Goal: Information Seeking & Learning: Learn about a topic

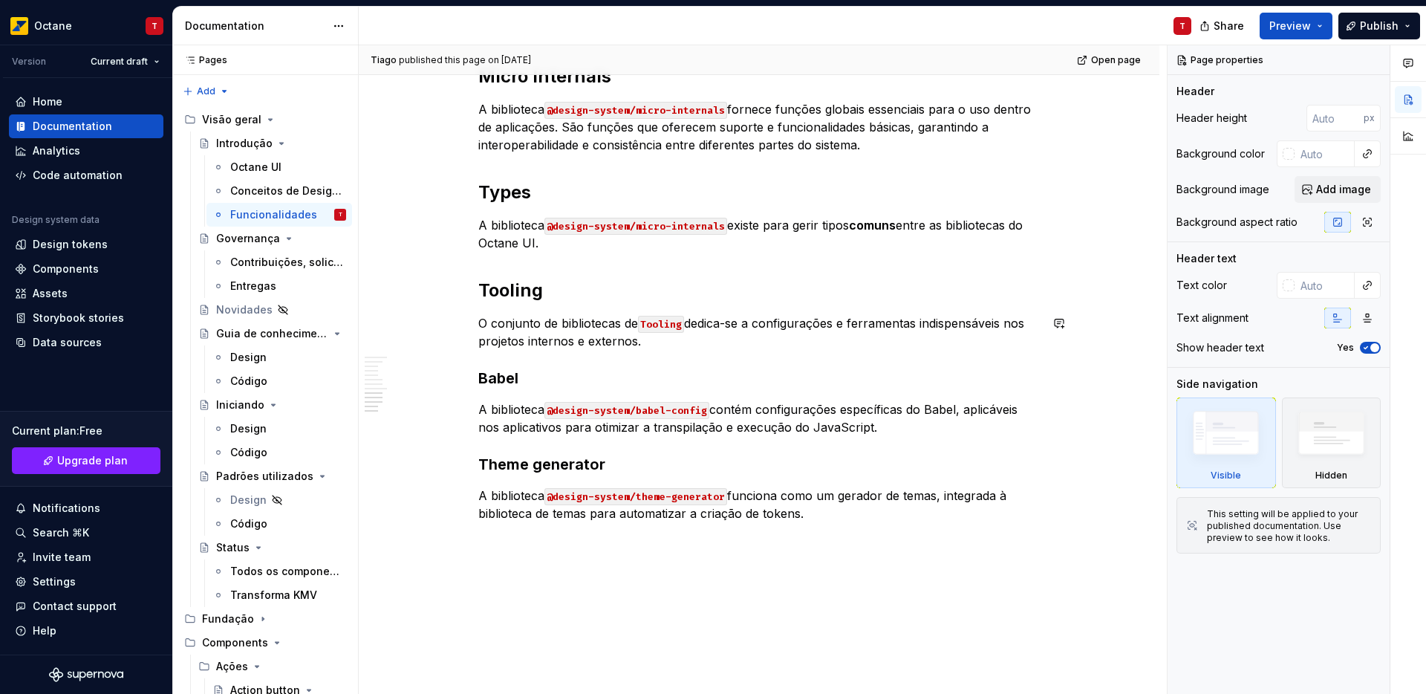
scroll to position [1195, 0]
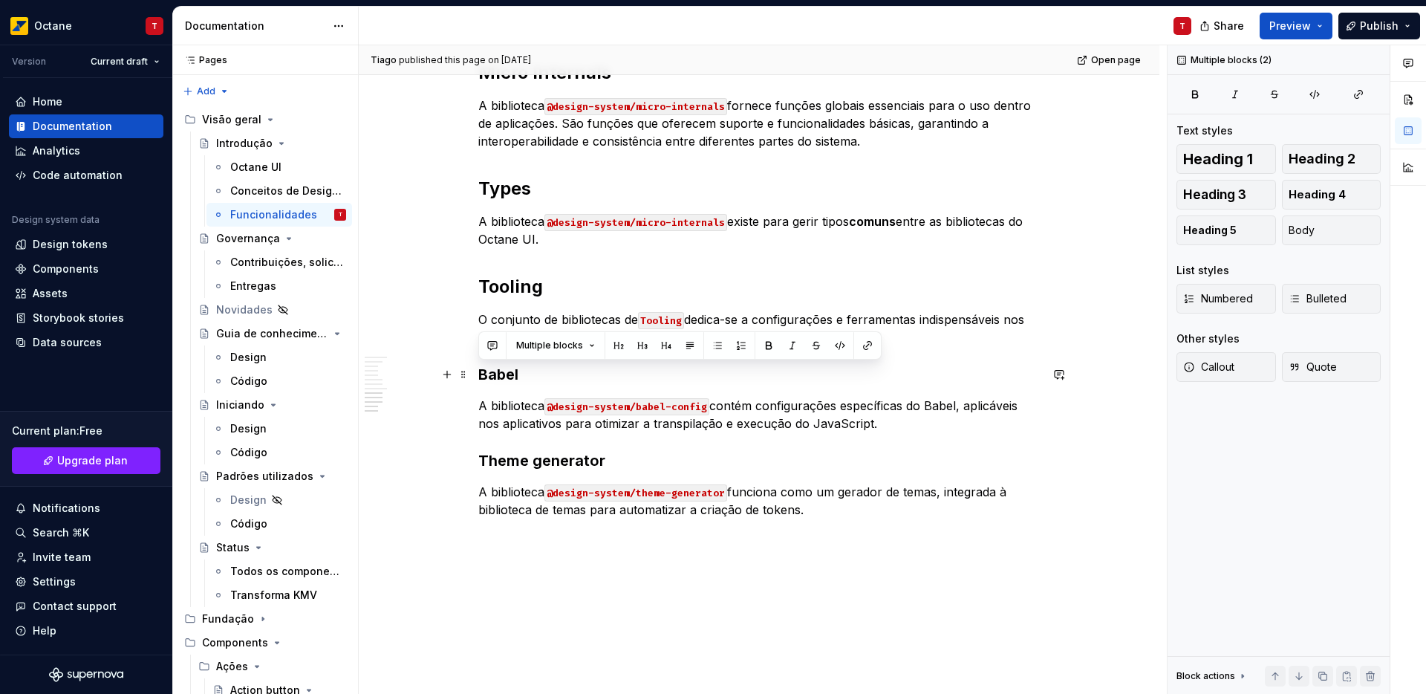
drag, startPoint x: 621, startPoint y: 414, endPoint x: 477, endPoint y: 379, distance: 148.2
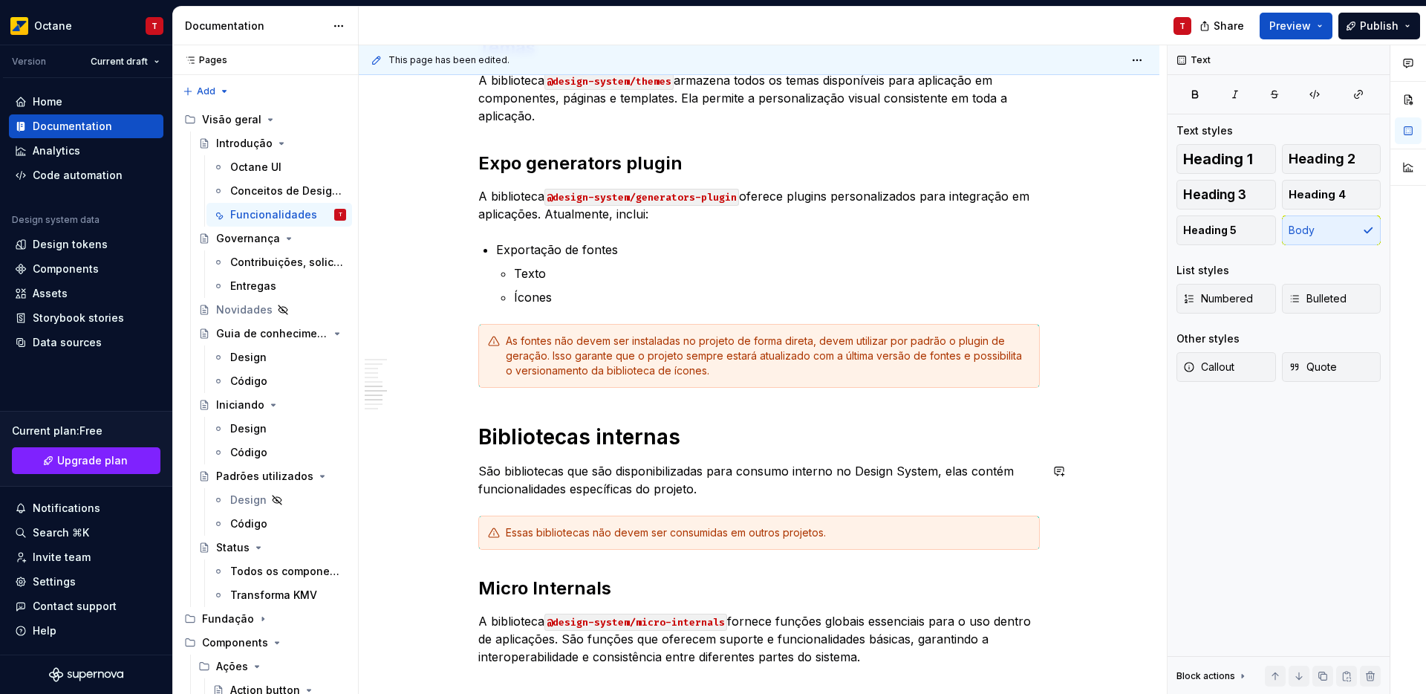
scroll to position [678, 0]
click at [1078, 384] on div "Bibliotecas externas São bibliotecas que são disponibilizadas para consumo em o…" at bounding box center [759, 400] width 800 height 1604
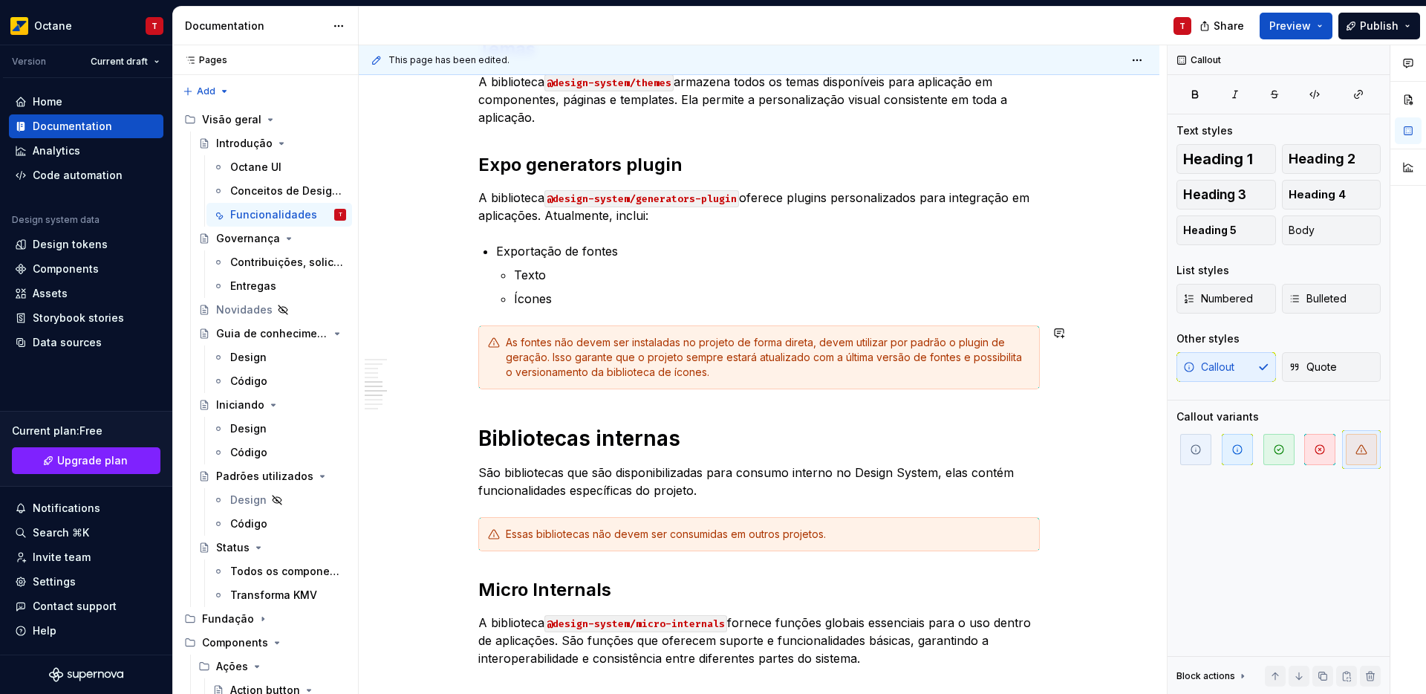
click at [769, 411] on div "Bibliotecas externas São bibliotecas que são disponibilizadas para consumo em o…" at bounding box center [758, 304] width 561 height 1343
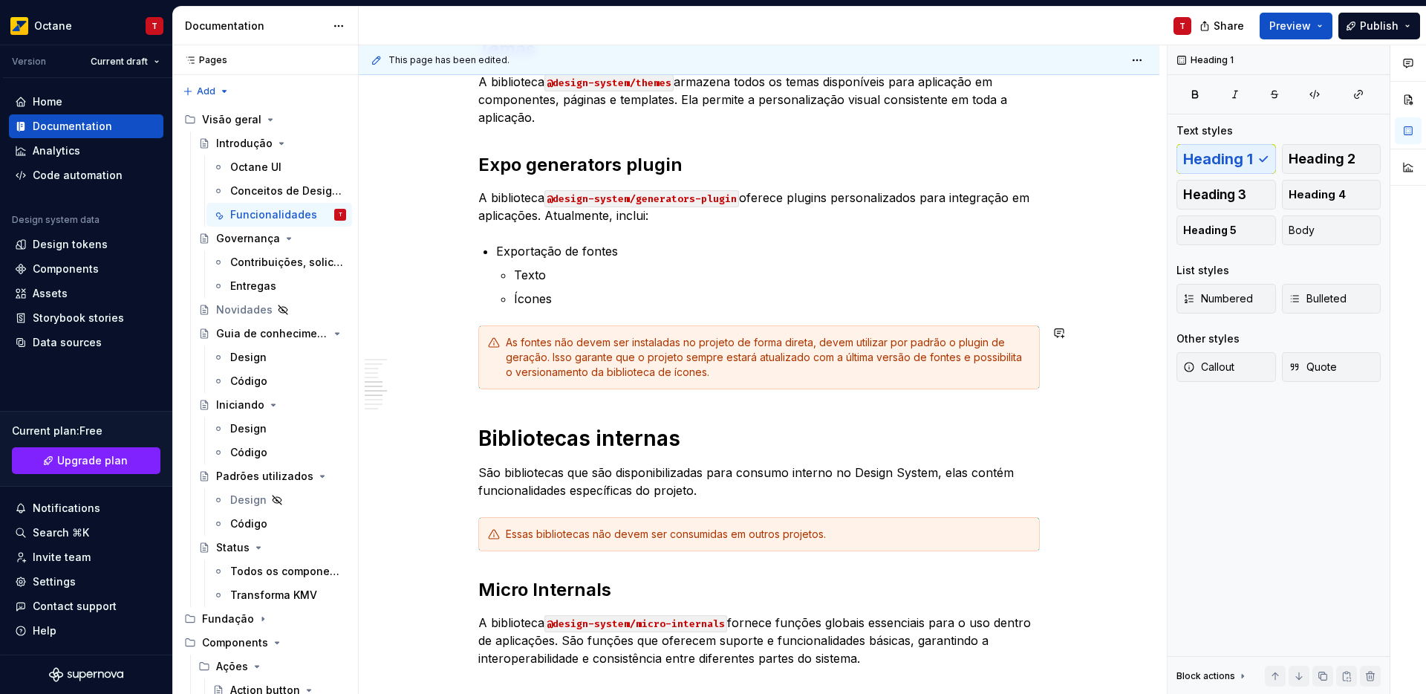
click at [697, 406] on div "Bibliotecas externas São bibliotecas que são disponibilizadas para consumo em o…" at bounding box center [758, 304] width 561 height 1343
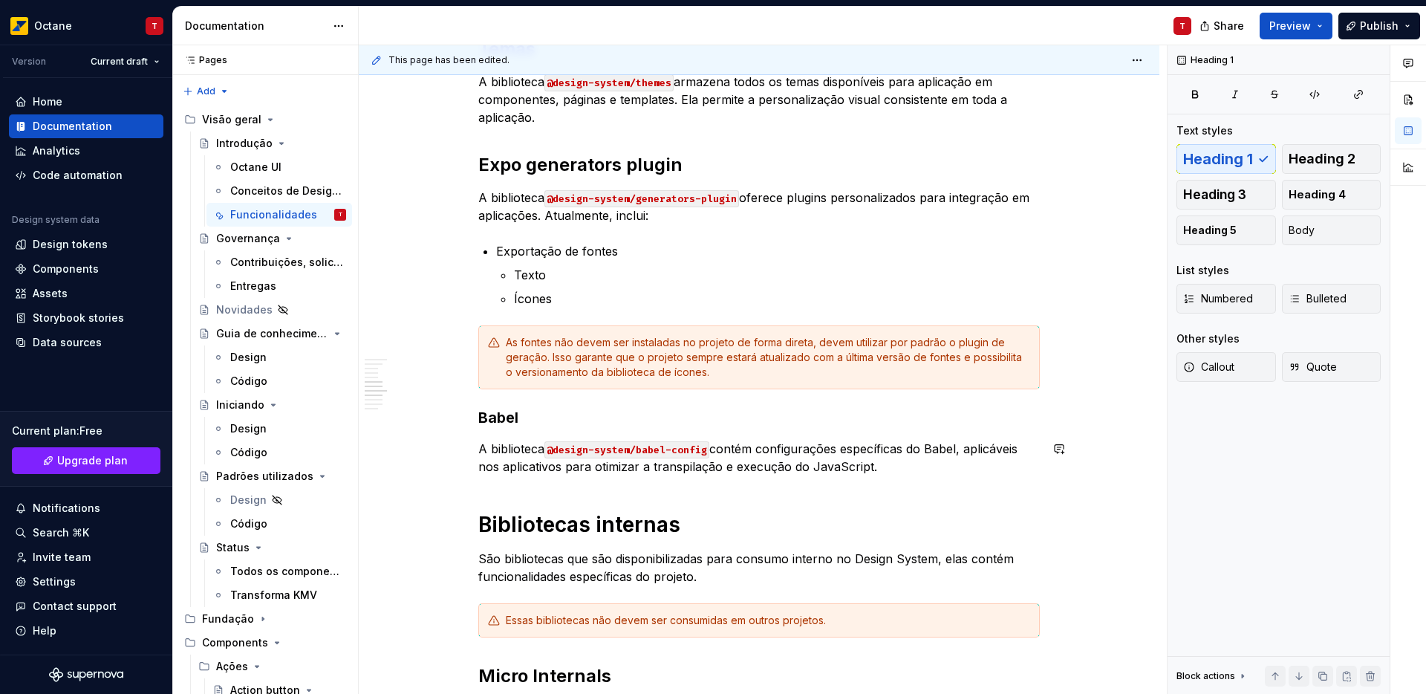
click at [619, 481] on div "Bibliotecas externas São bibliotecas que são disponibilizadas para consumo em o…" at bounding box center [758, 347] width 561 height 1429
click at [502, 167] on h2 "Expo generators plugin" at bounding box center [758, 165] width 561 height 24
click at [499, 420] on h3 "Babel" at bounding box center [758, 417] width 561 height 21
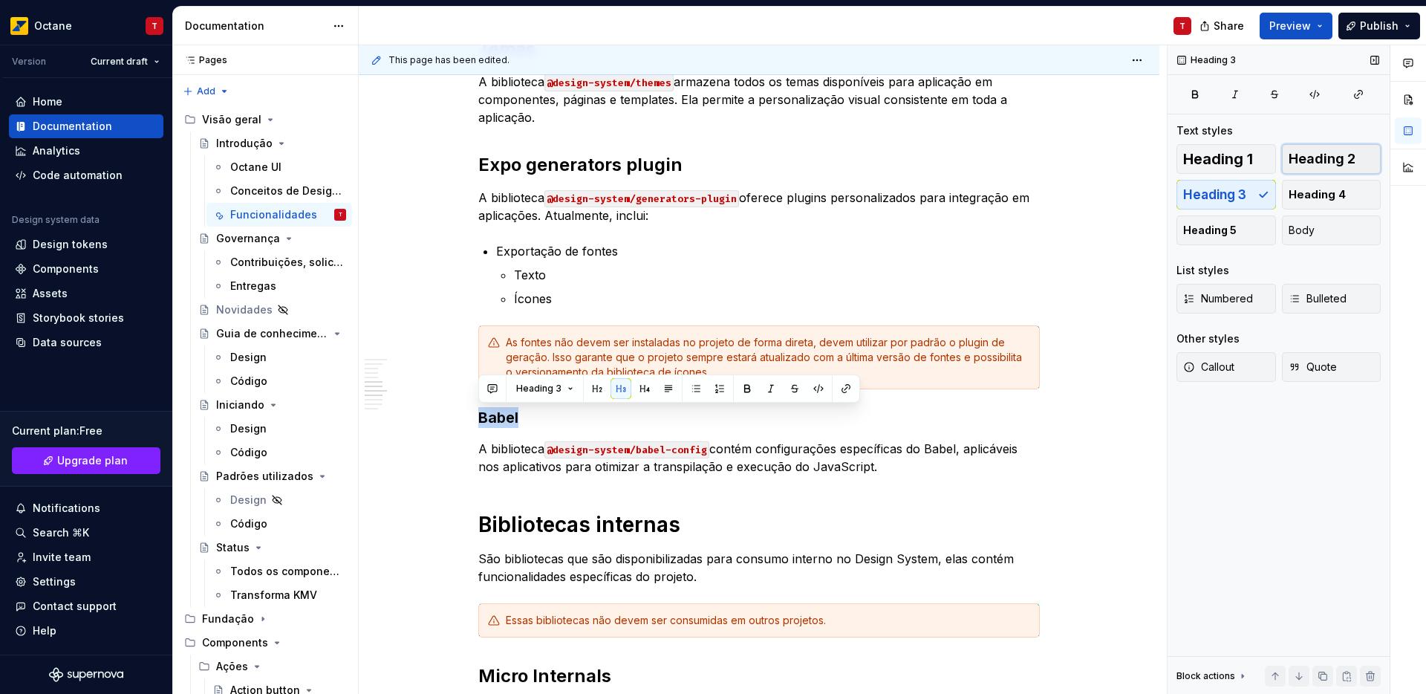
click at [1341, 144] on button "Heading 2" at bounding box center [1331, 159] width 99 height 30
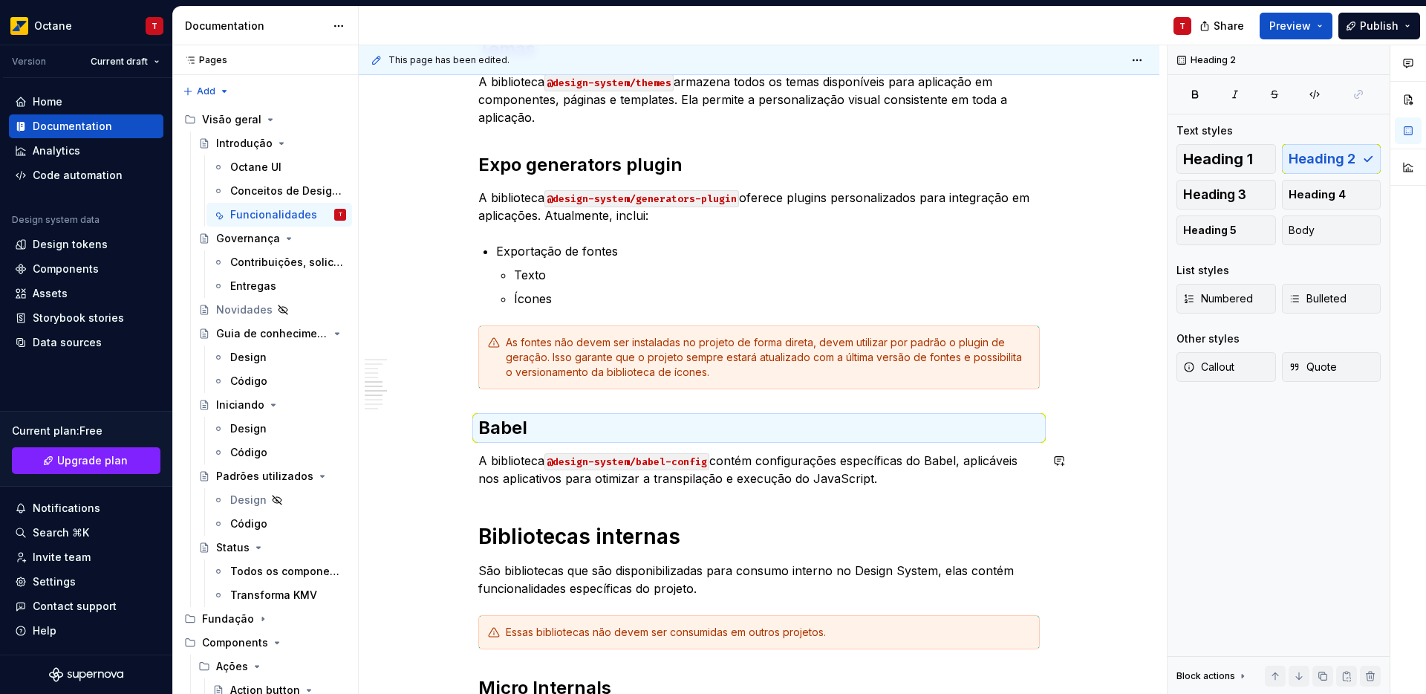
click at [1017, 498] on div "Bibliotecas externas São bibliotecas que são disponibilizadas para consumo em o…" at bounding box center [758, 353] width 561 height 1441
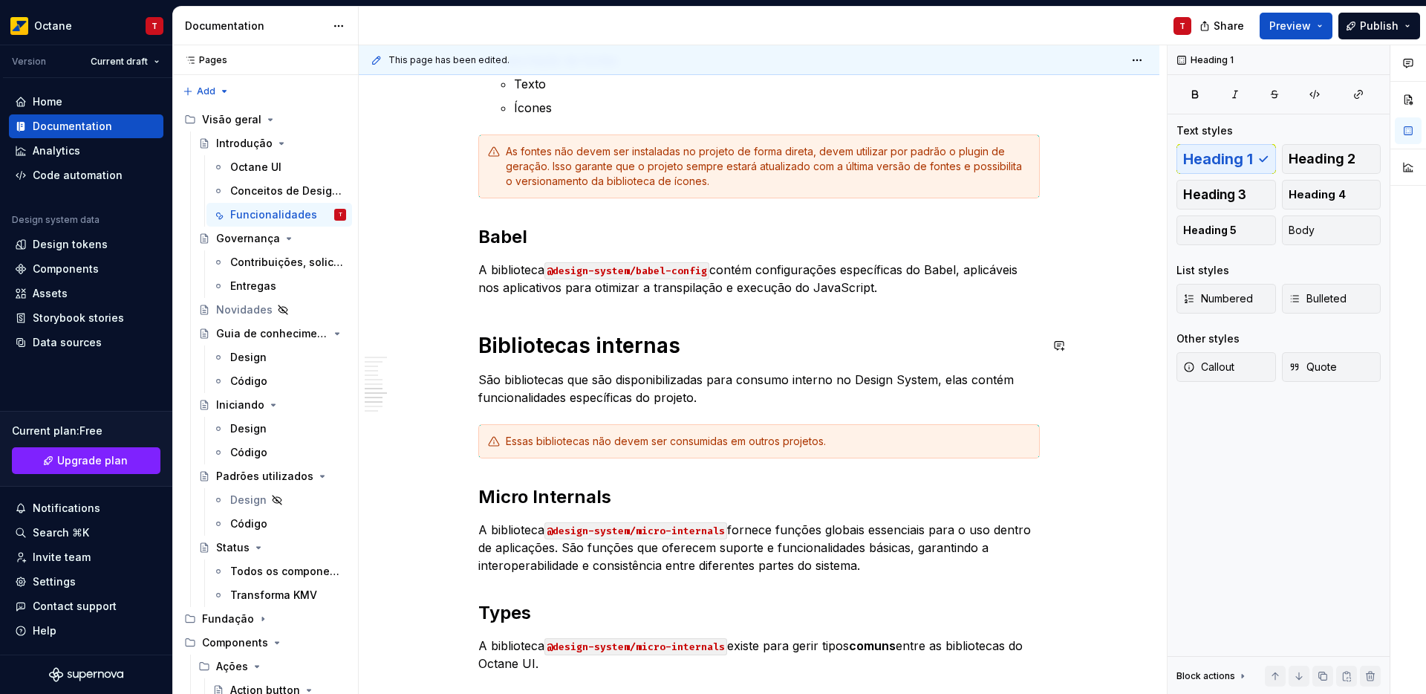
scroll to position [872, 0]
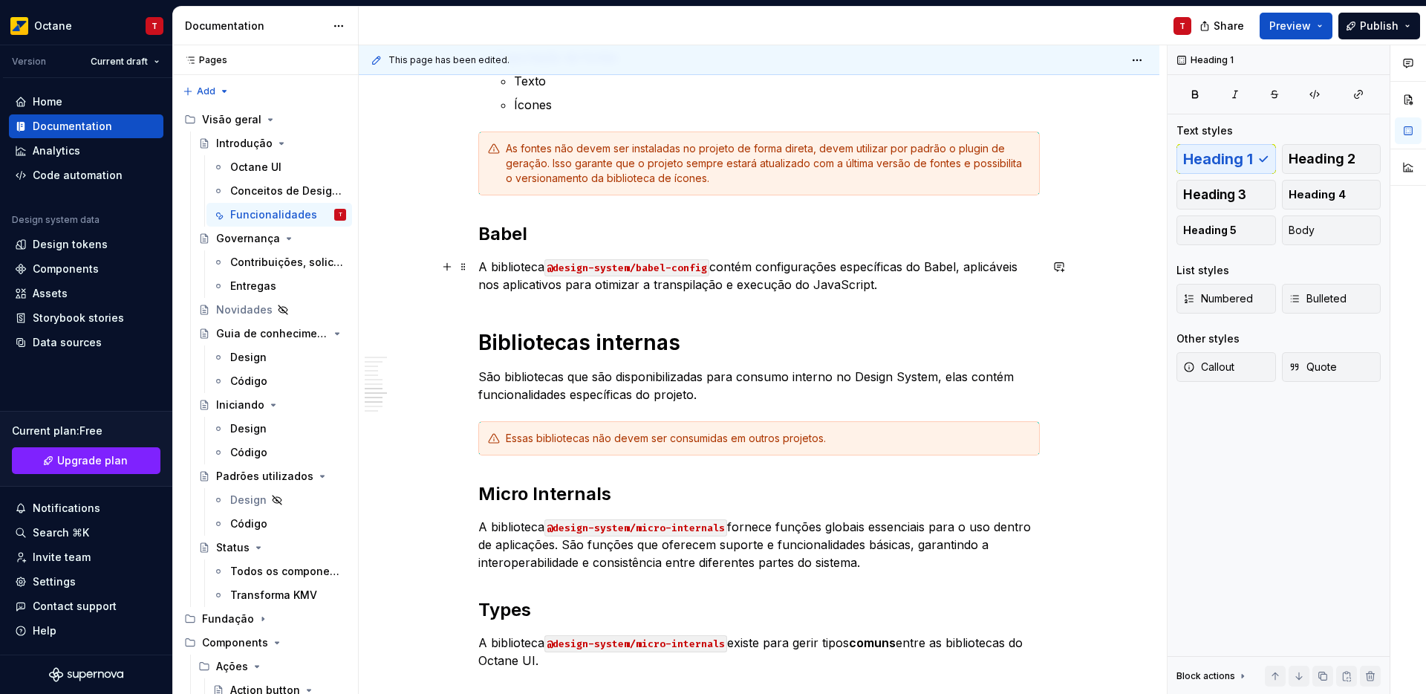
click at [901, 278] on p "A biblioteca @design-system/babel-config contém configurações específicas do Ba…" at bounding box center [758, 276] width 561 height 36
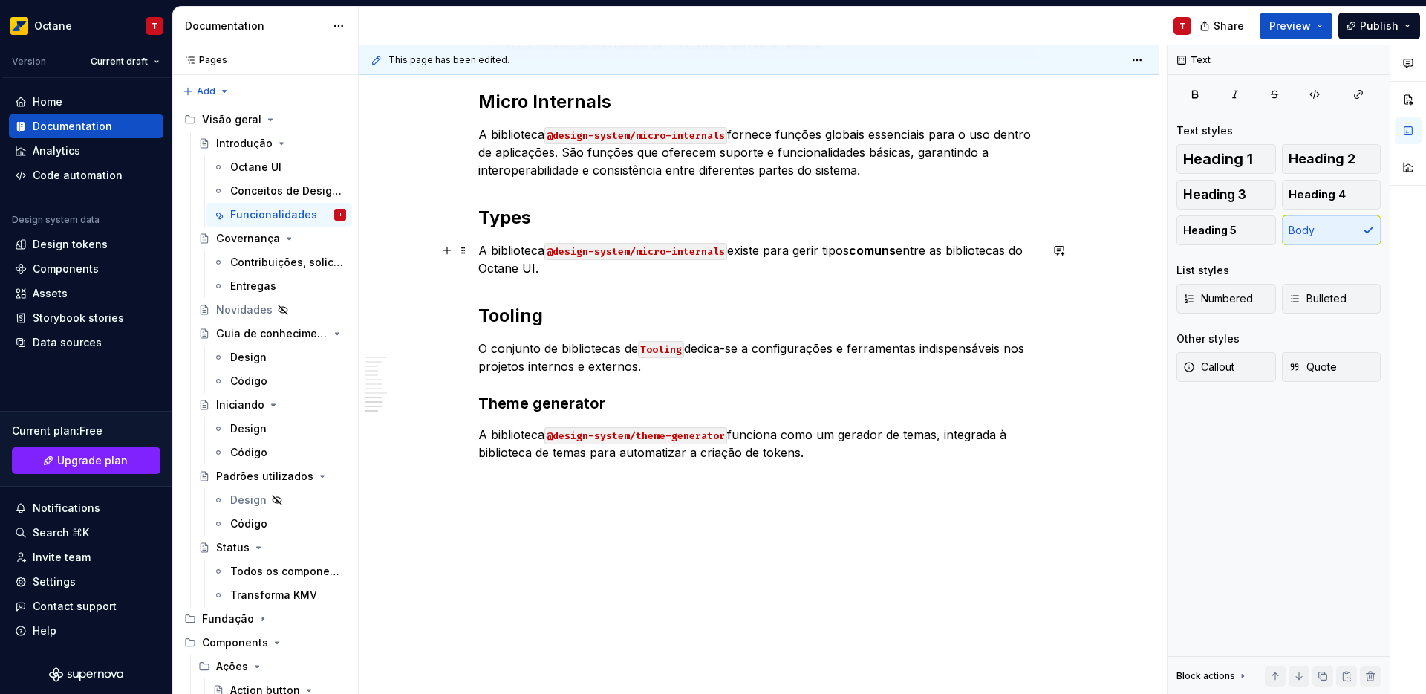
scroll to position [1283, 0]
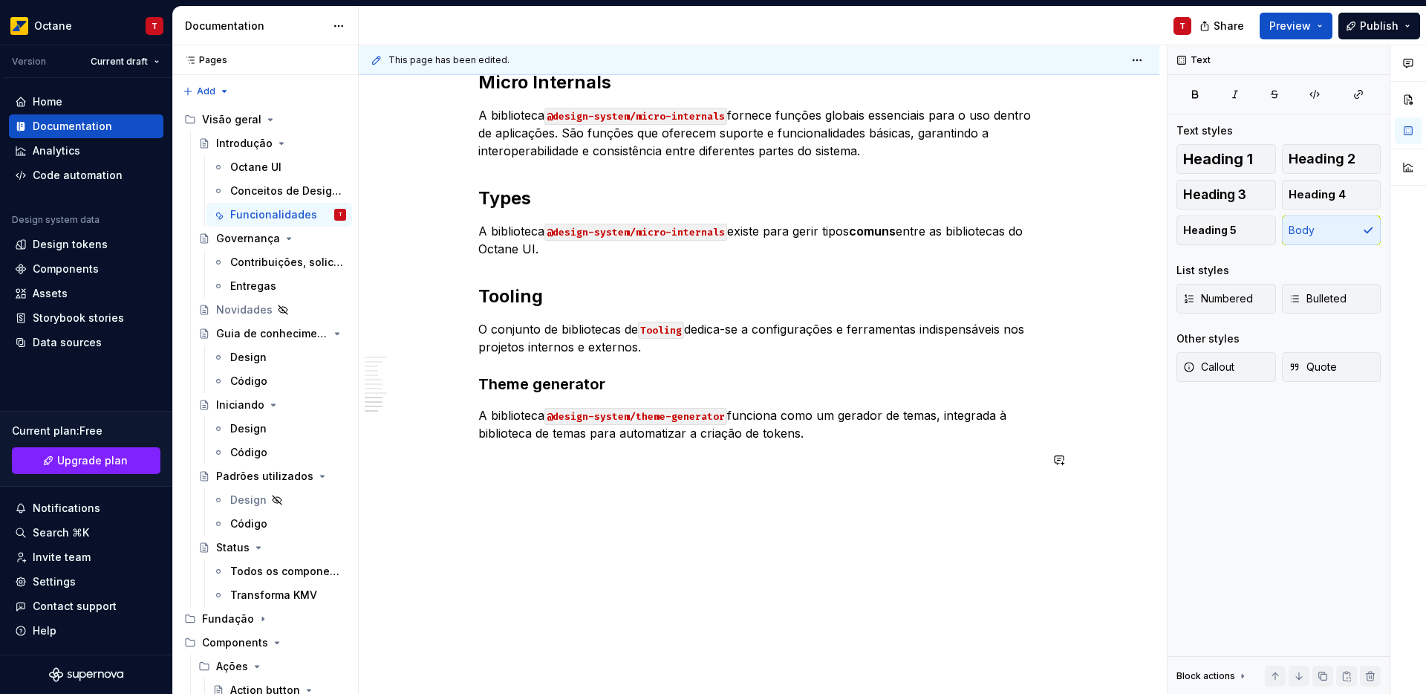
click at [819, 468] on p at bounding box center [758, 460] width 561 height 18
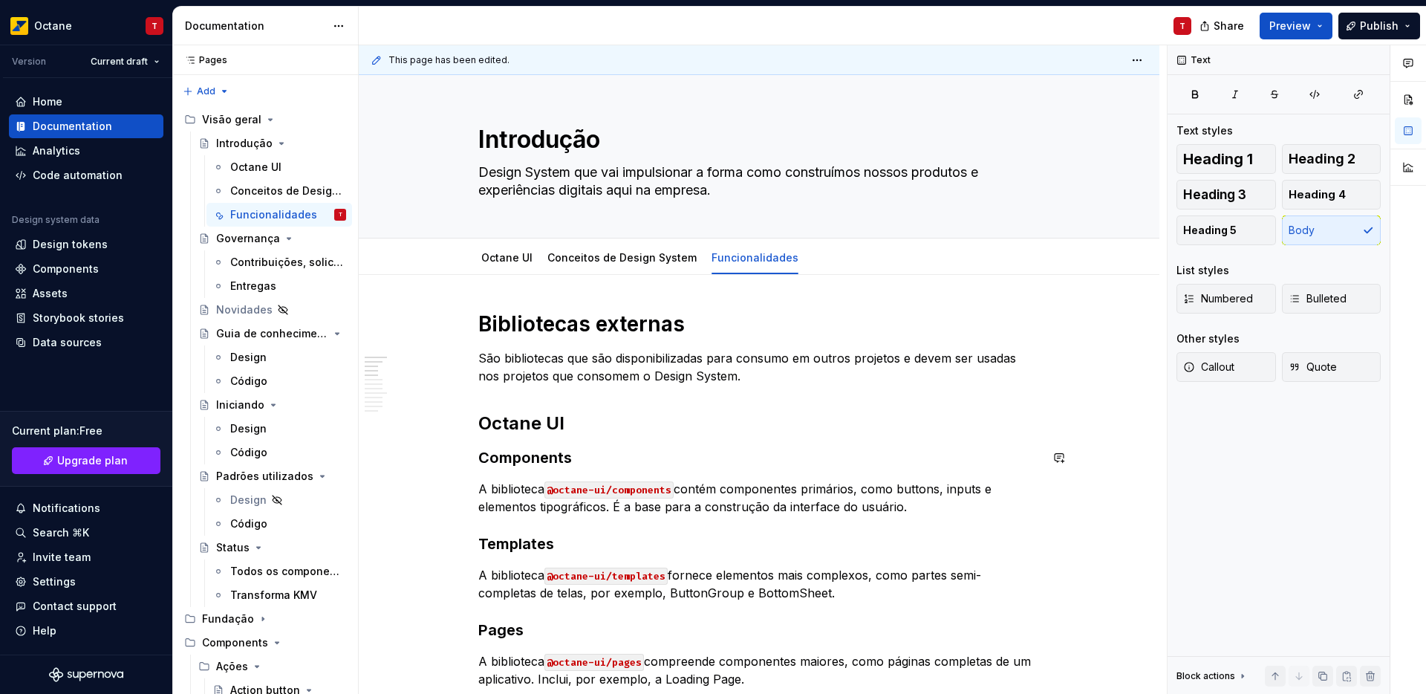
scroll to position [0, 0]
click at [251, 274] on div "Entregas" at bounding box center [279, 286] width 146 height 24
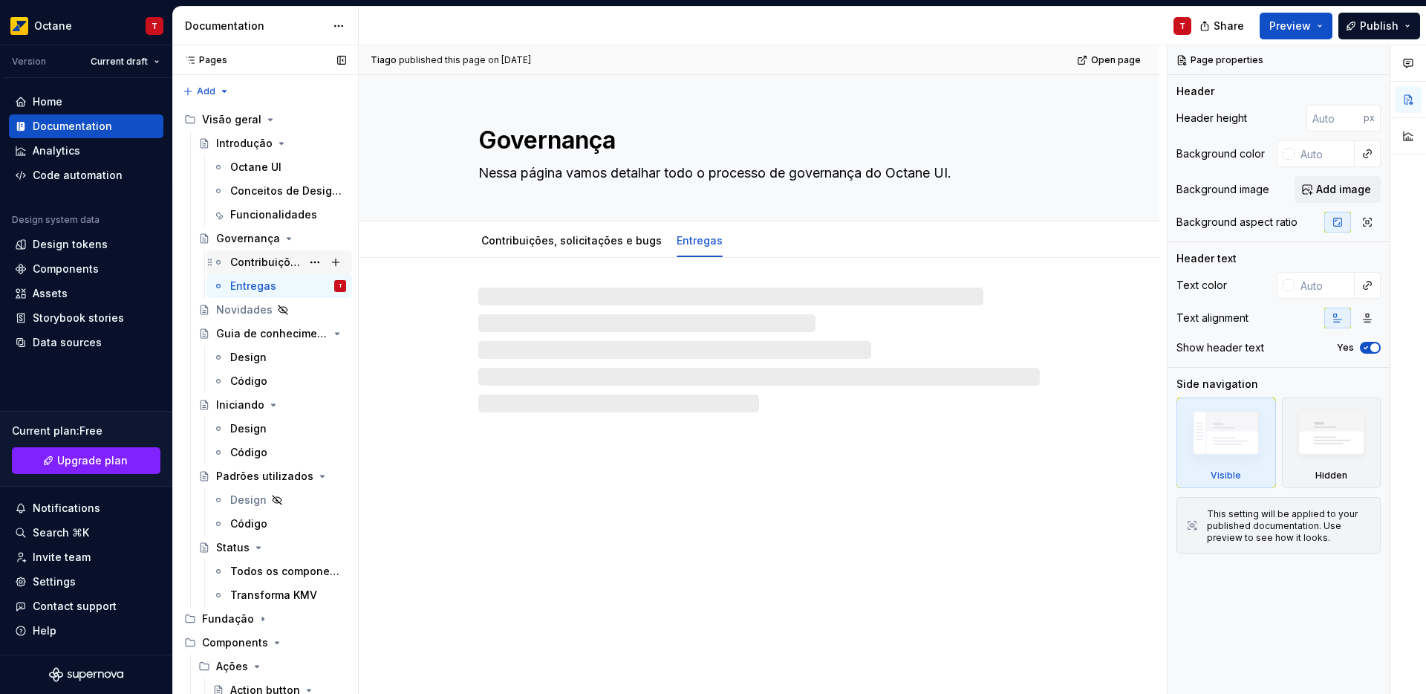
click at [265, 259] on div "Contribuições, solicitações e bugs" at bounding box center [265, 262] width 71 height 15
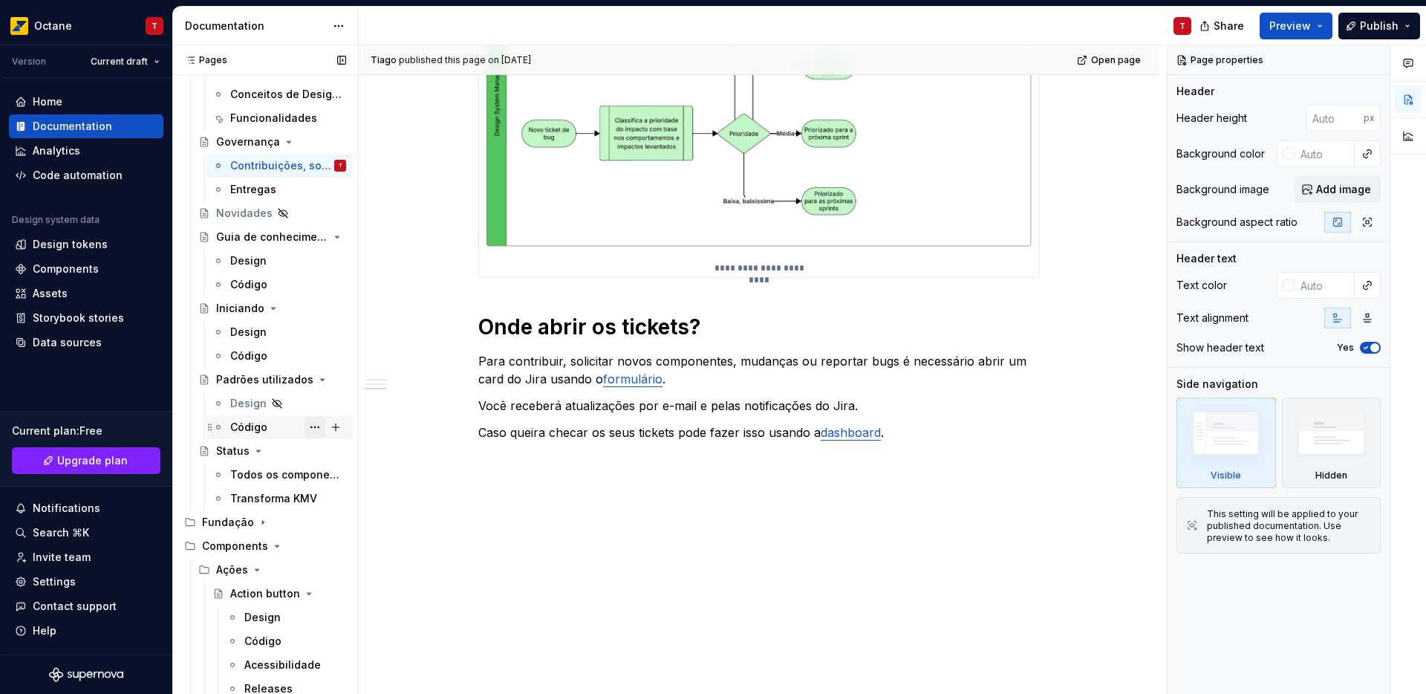
scroll to position [164, 0]
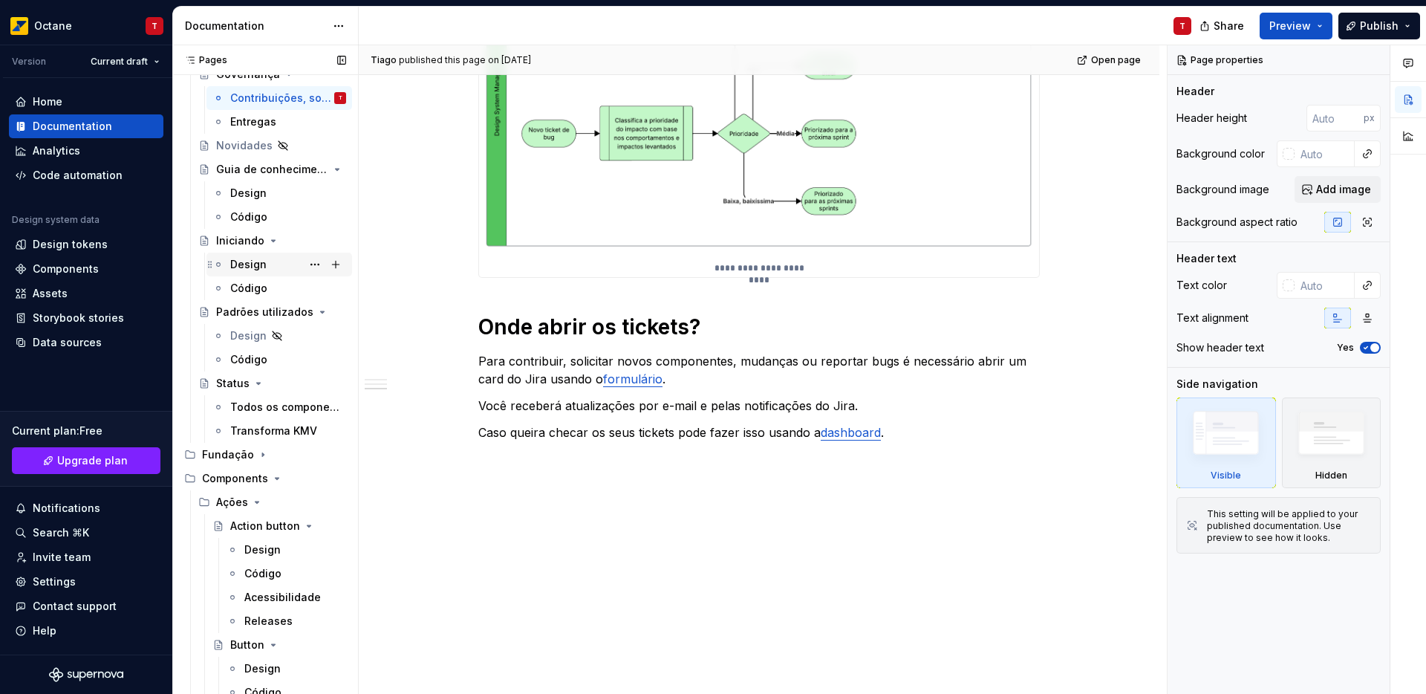
click at [251, 272] on div "Design" at bounding box center [288, 264] width 116 height 21
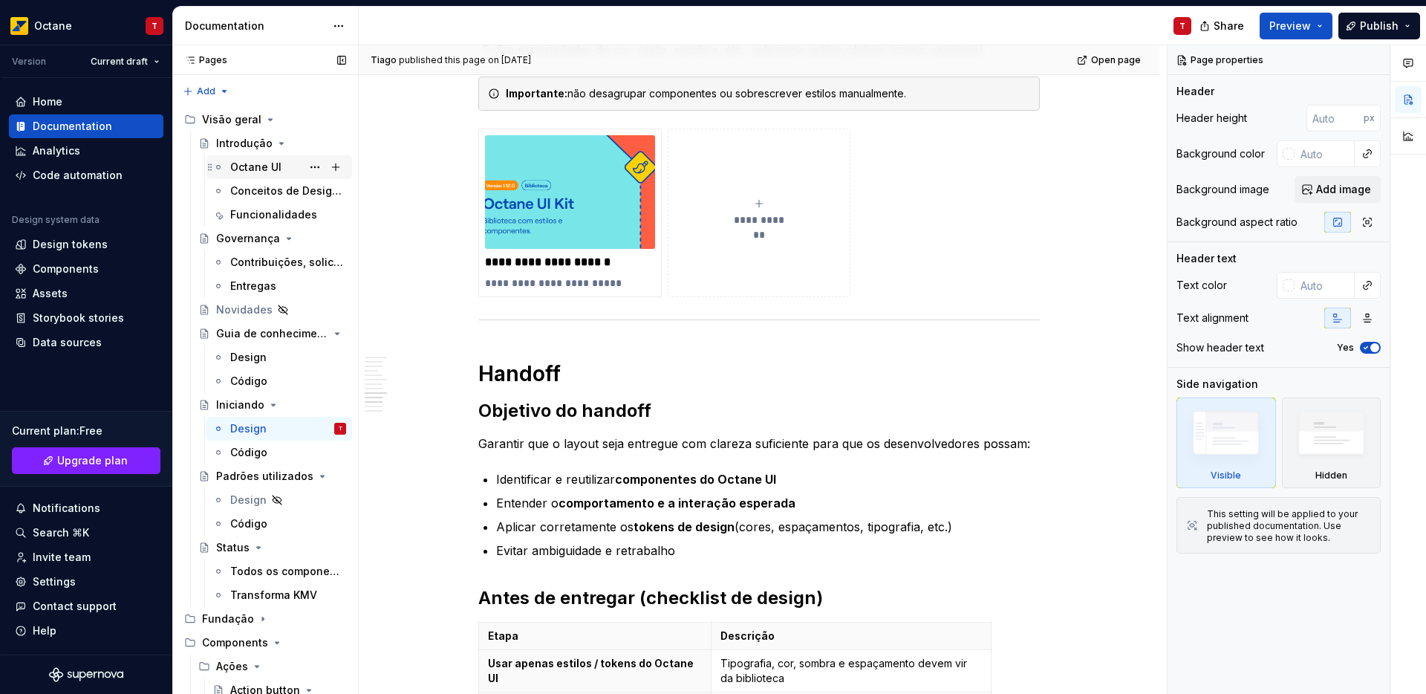
click at [248, 168] on div "Octane UI" at bounding box center [255, 167] width 51 height 15
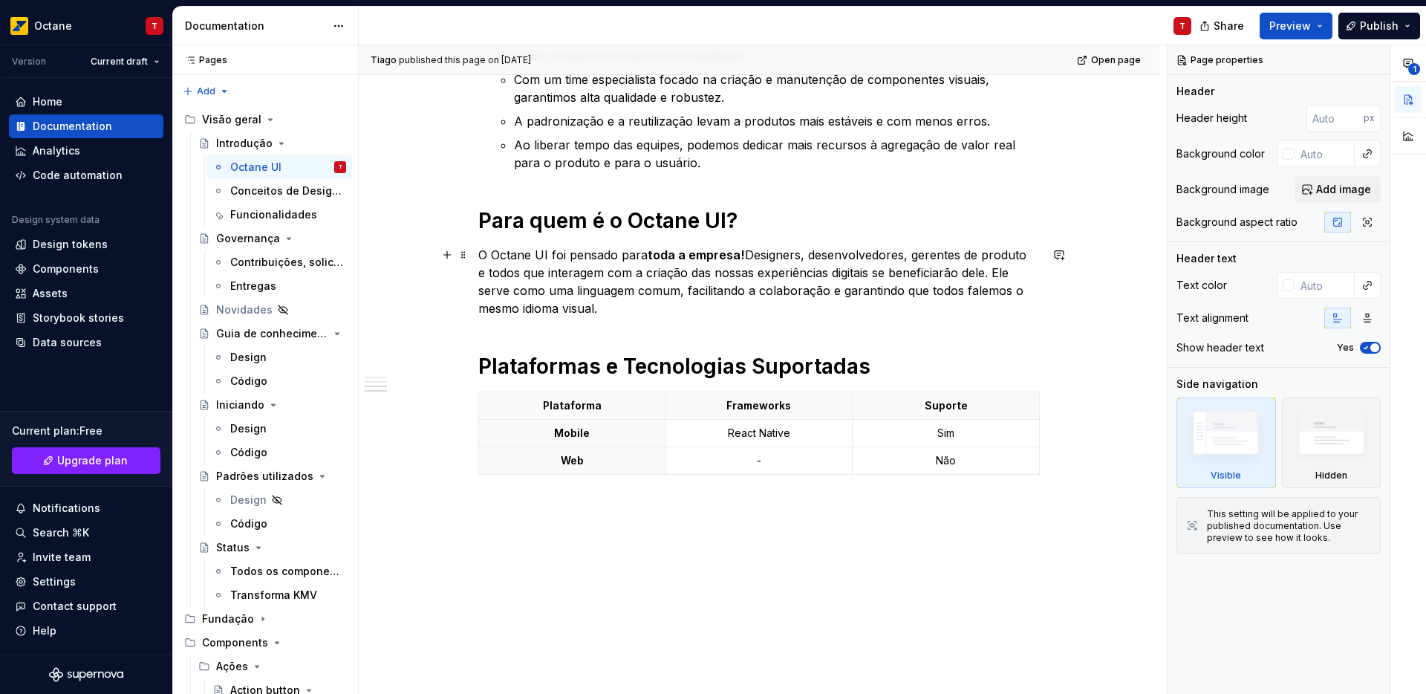
scroll to position [959, 0]
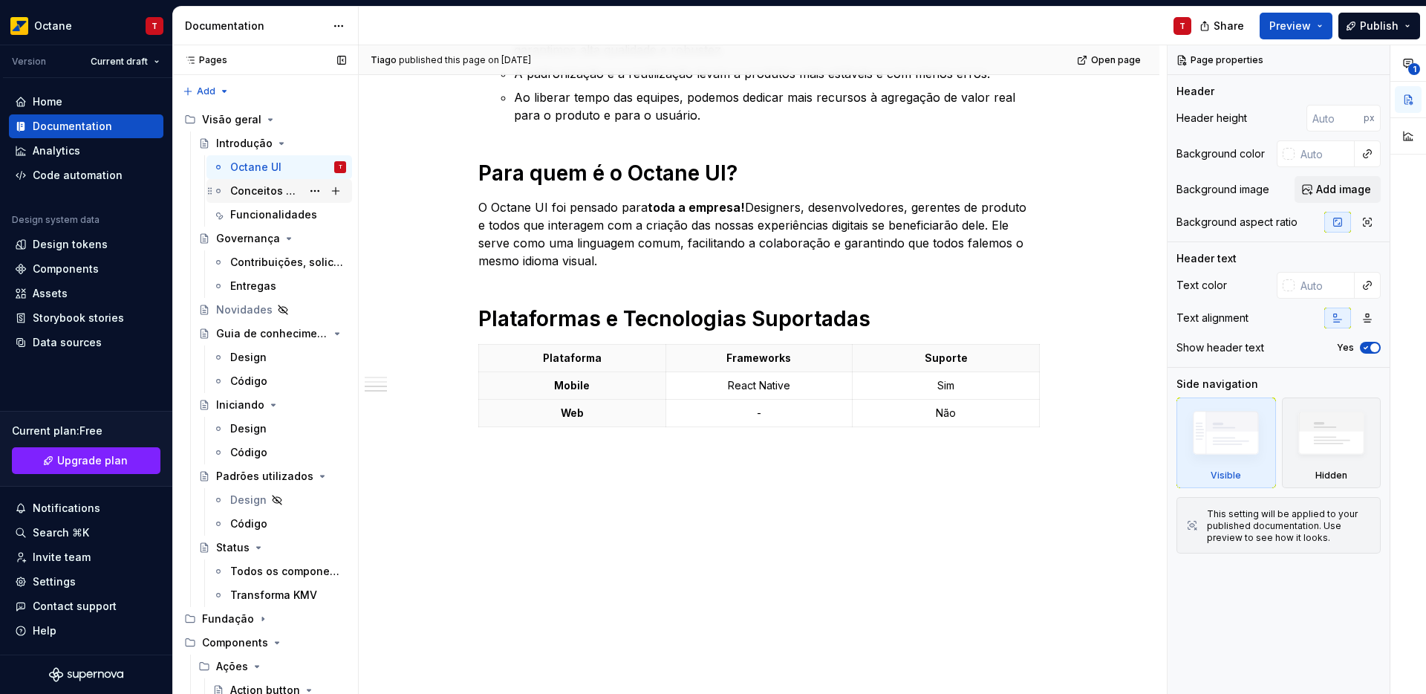
click at [241, 195] on div "Conceitos de Design System" at bounding box center [265, 190] width 71 height 15
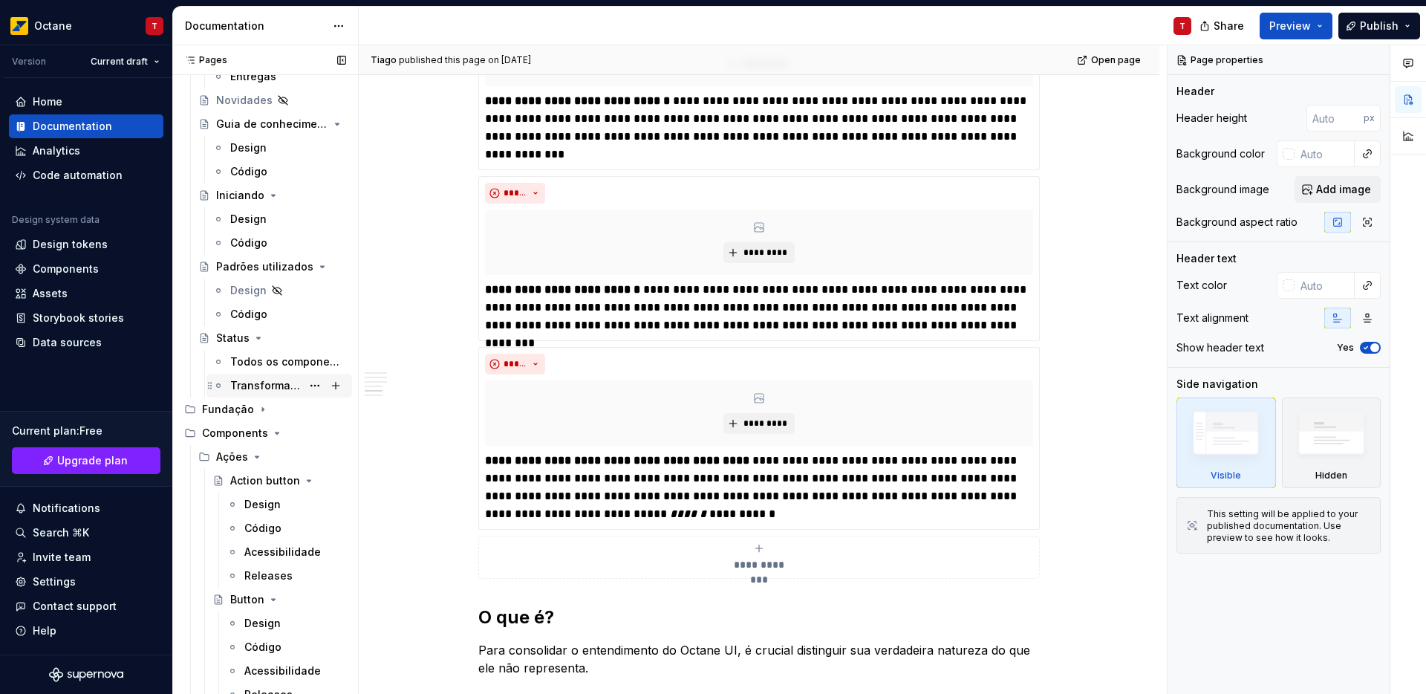
scroll to position [237, 0]
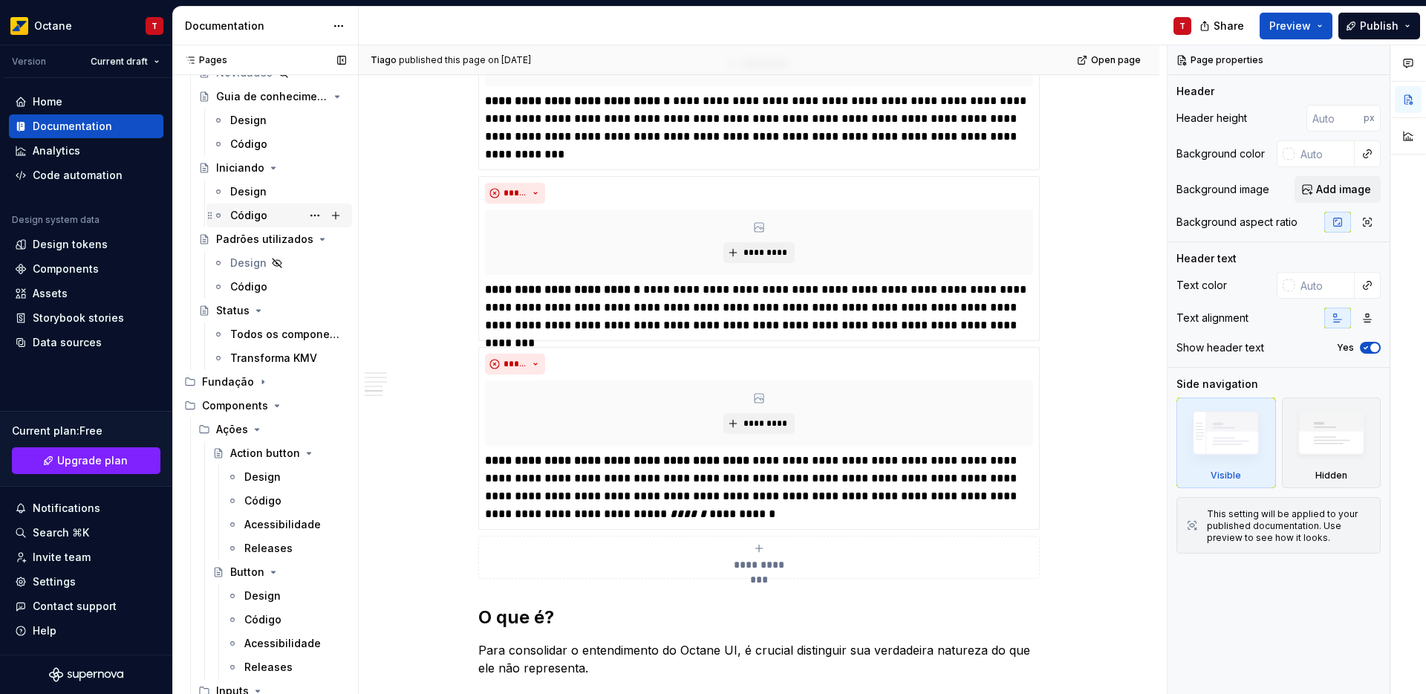
click at [257, 214] on div "Código" at bounding box center [248, 215] width 37 height 15
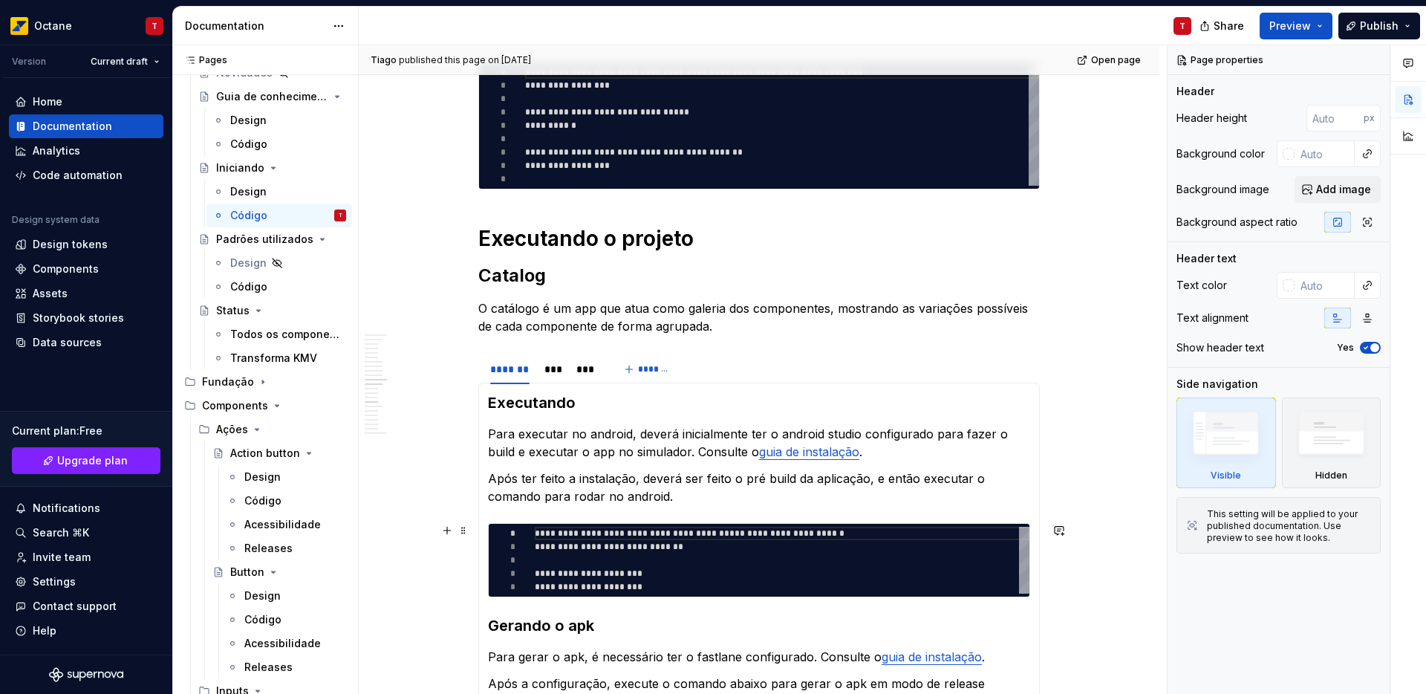
scroll to position [1869, 0]
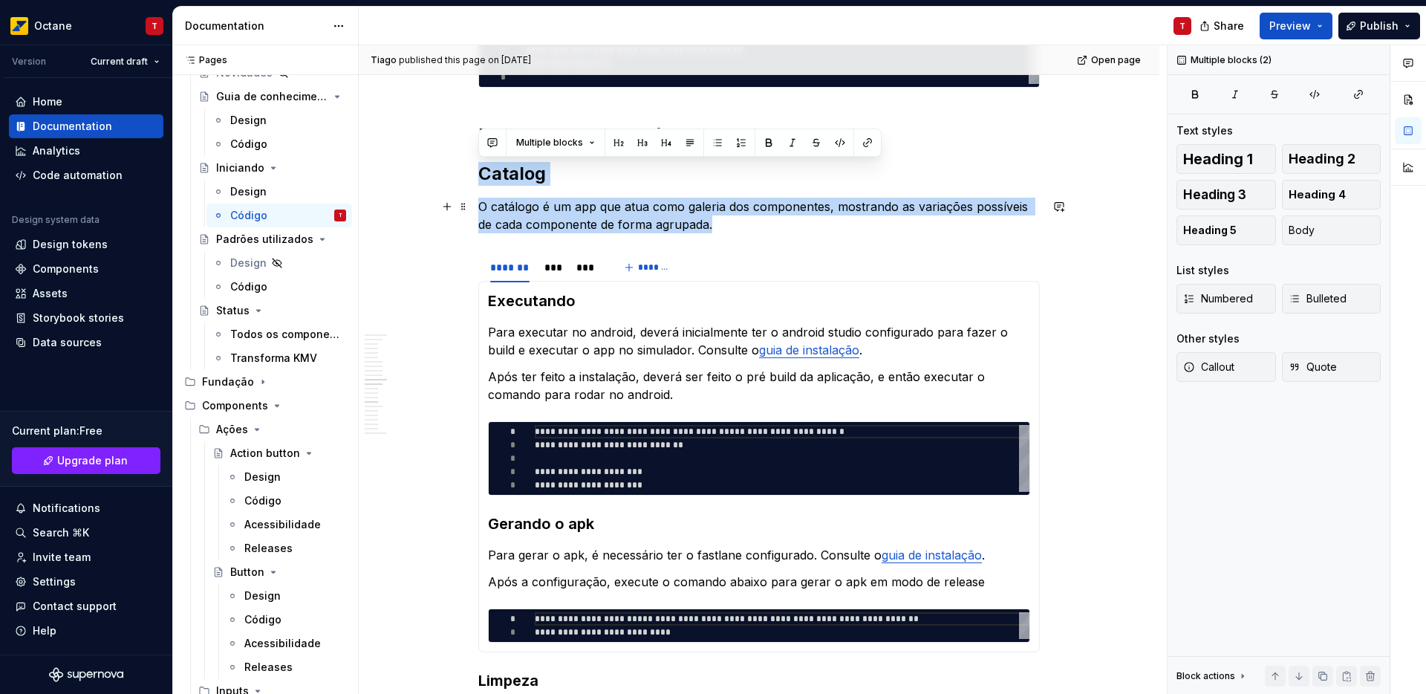
drag, startPoint x: 478, startPoint y: 172, endPoint x: 749, endPoint y: 226, distance: 276.4
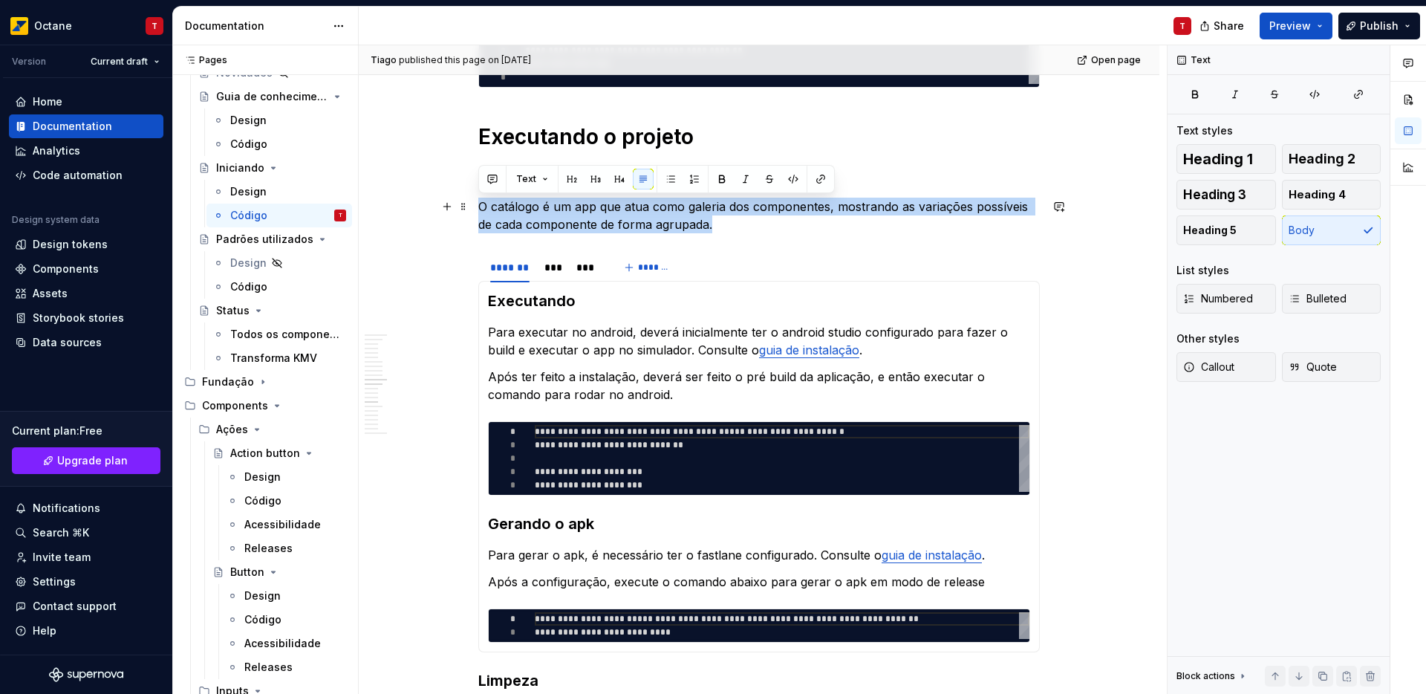
drag, startPoint x: 480, startPoint y: 209, endPoint x: 719, endPoint y: 221, distance: 238.7
click at [719, 221] on p "O catálogo é um app que atua como galeria dos componentes, mostrando as variaçõ…" at bounding box center [758, 216] width 561 height 36
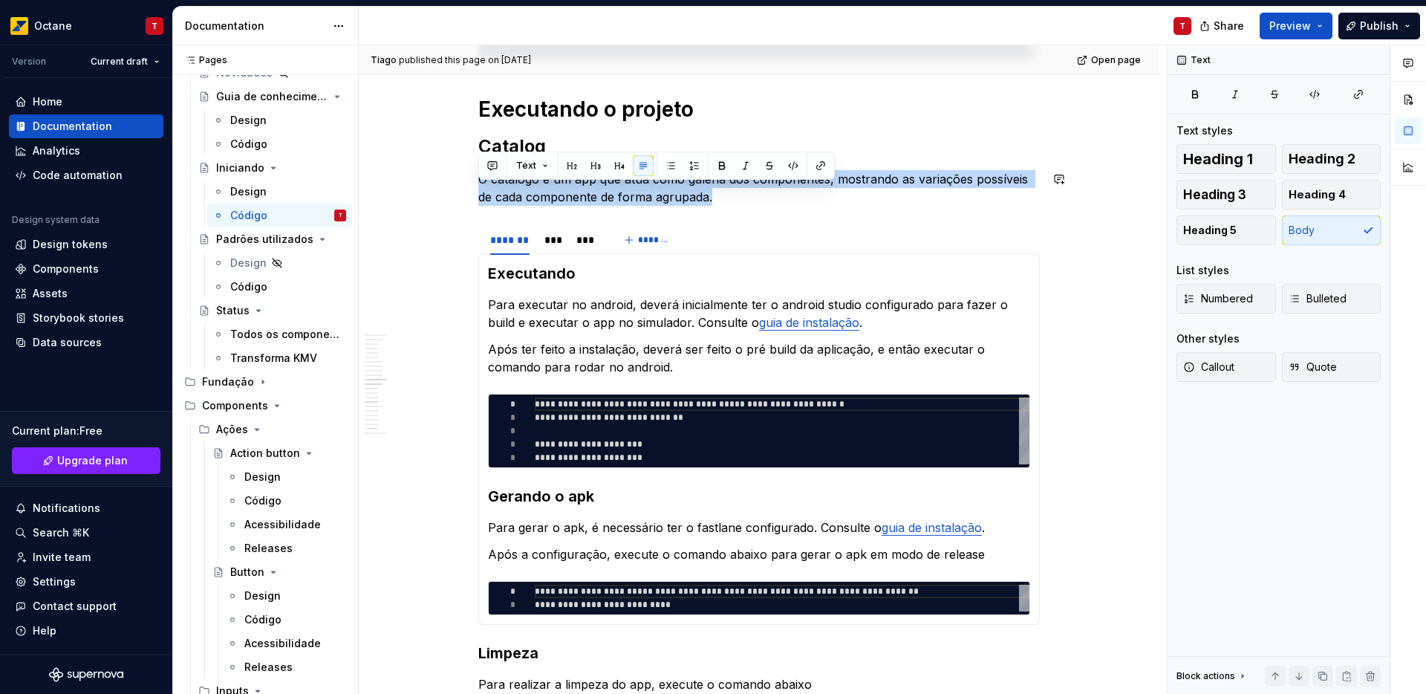
scroll to position [1911, 0]
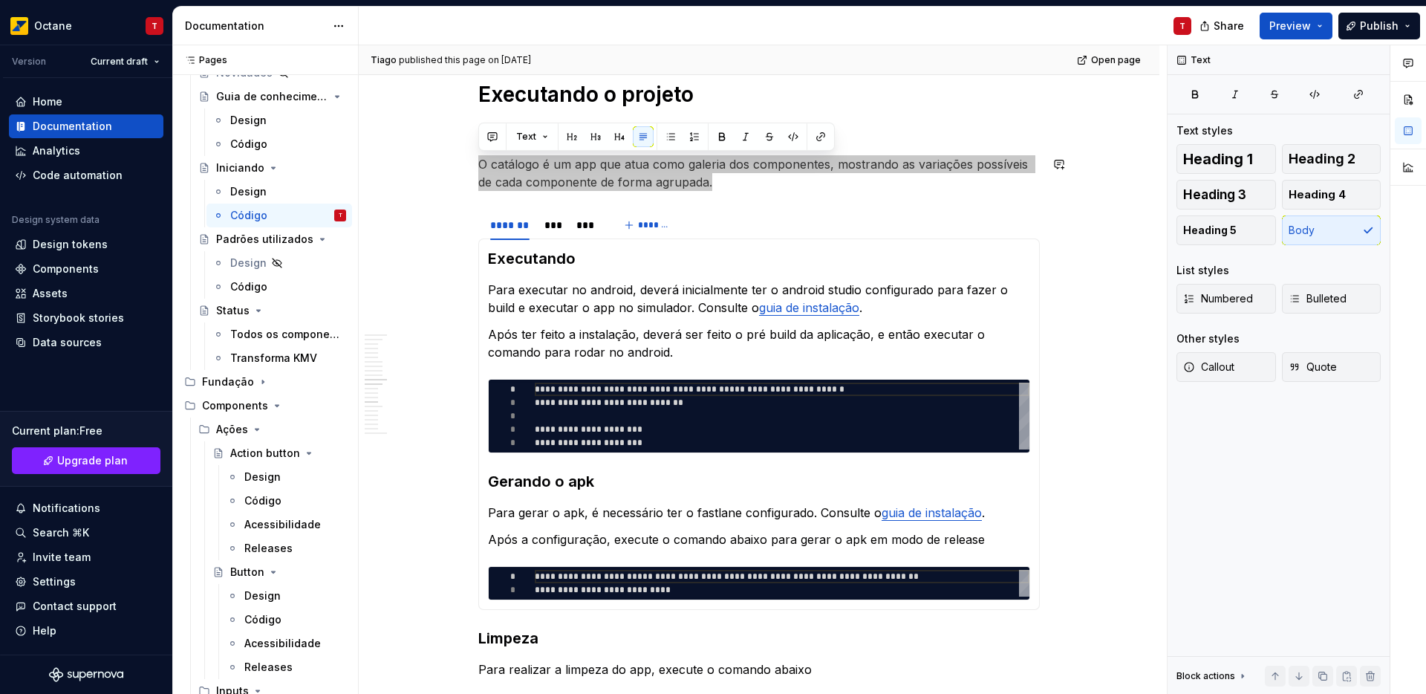
type textarea "*"
